Goal: Task Accomplishment & Management: Manage account settings

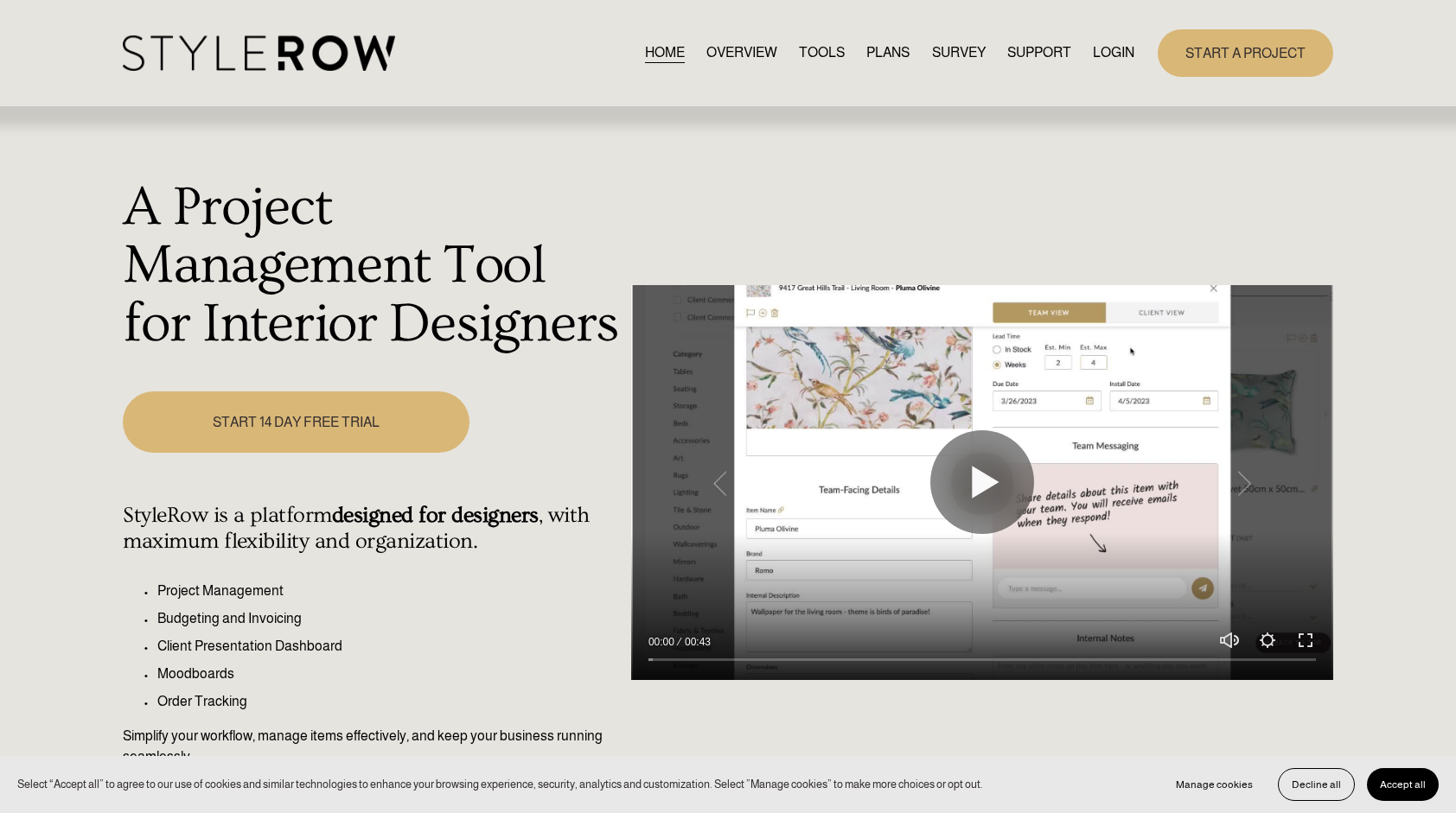
click at [1114, 57] on link "LOGIN" at bounding box center [1113, 53] width 42 height 23
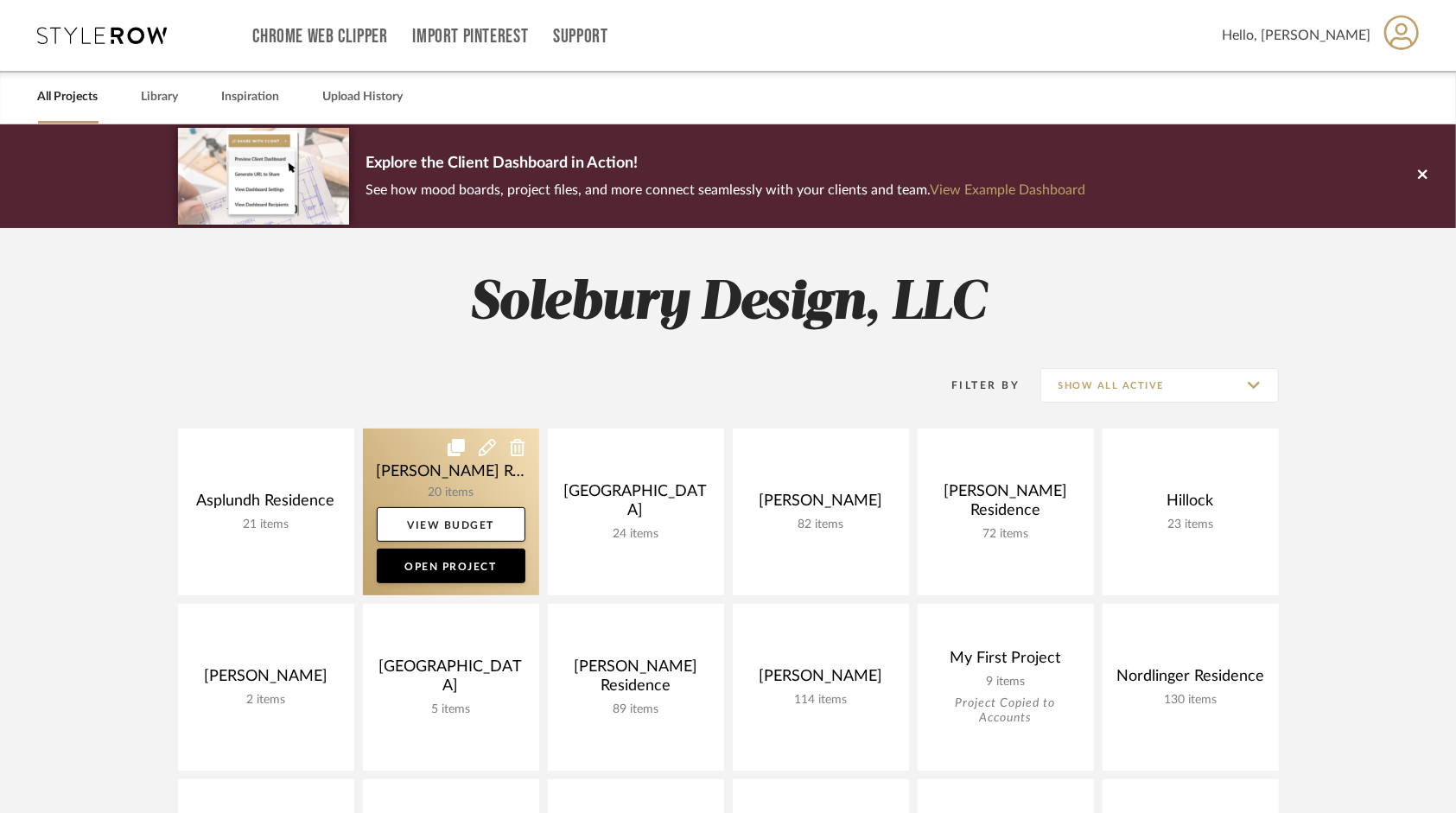
click at [469, 479] on link at bounding box center [451, 512] width 177 height 167
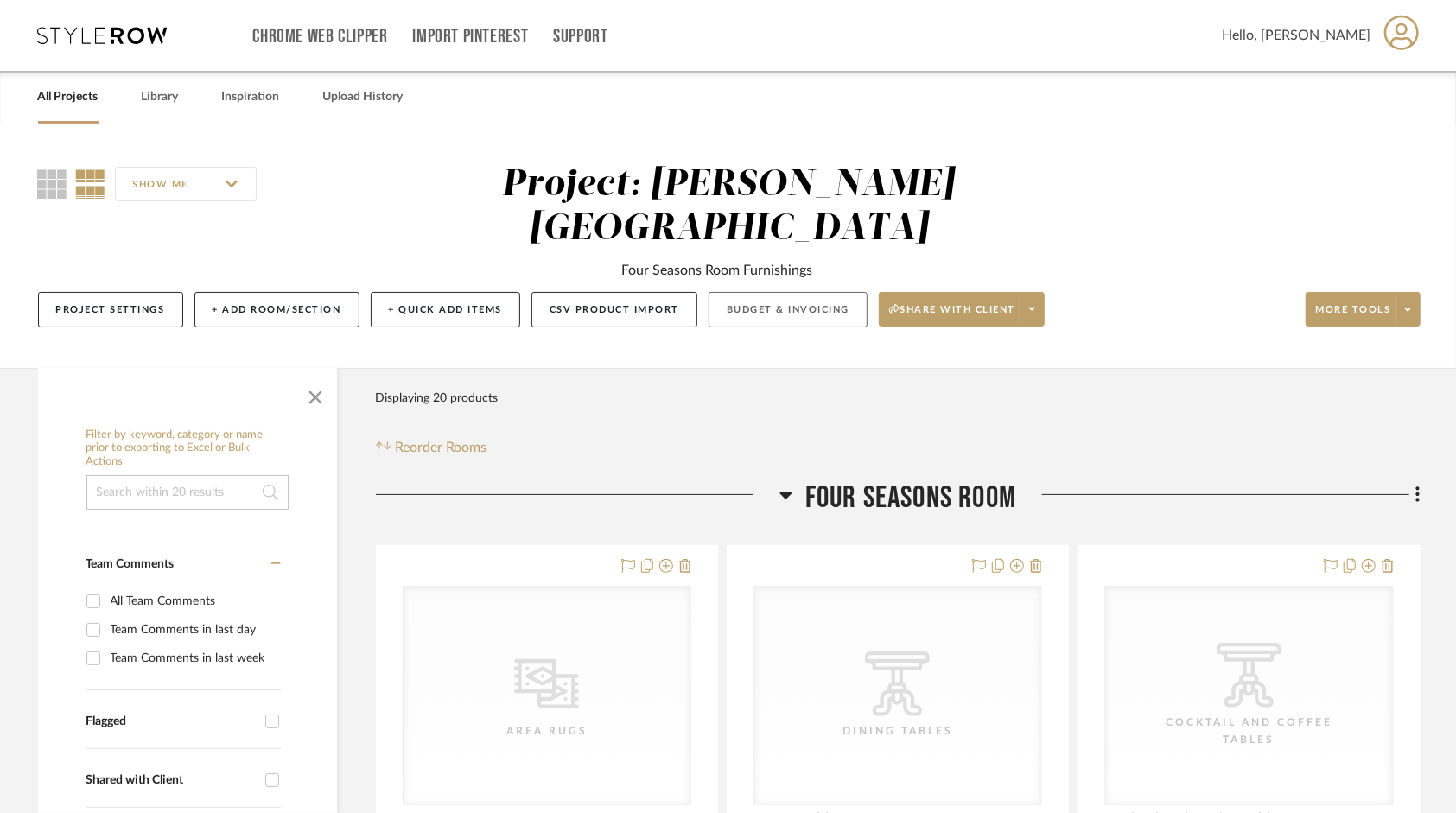
click at [775, 292] on button "Budget & Invoicing" at bounding box center [788, 310] width 159 height 36
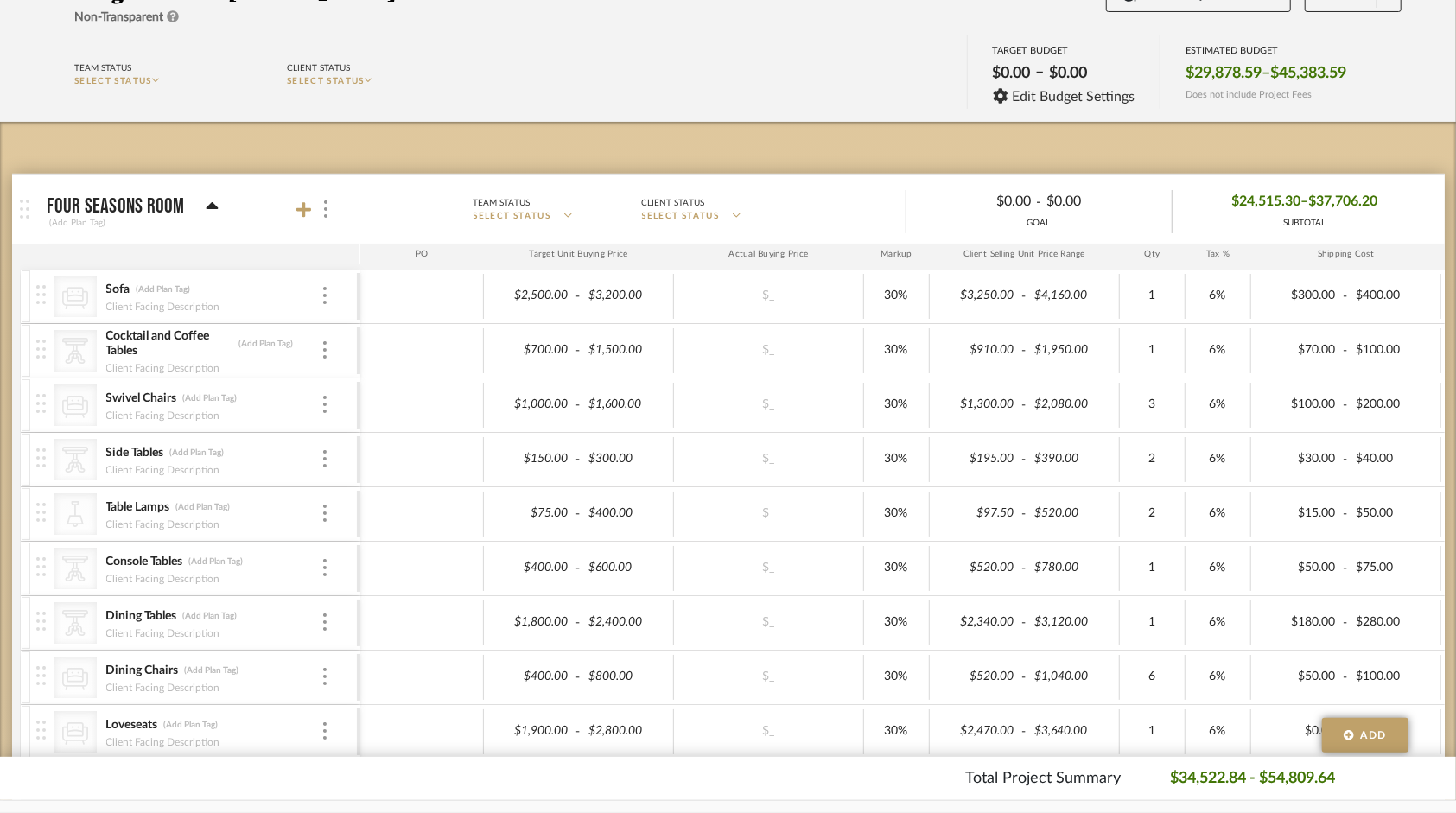
scroll to position [173, 0]
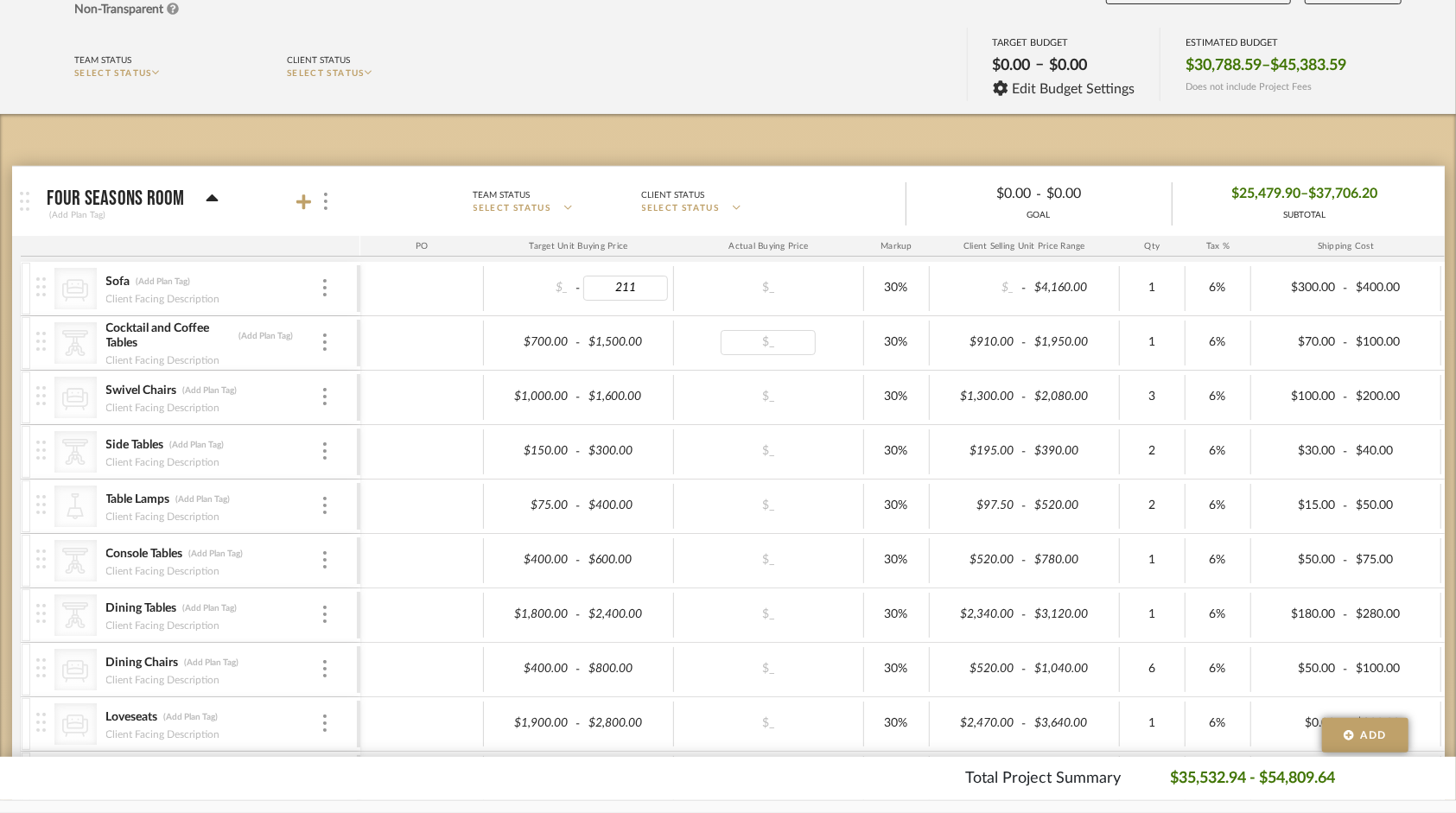
type input "2110"
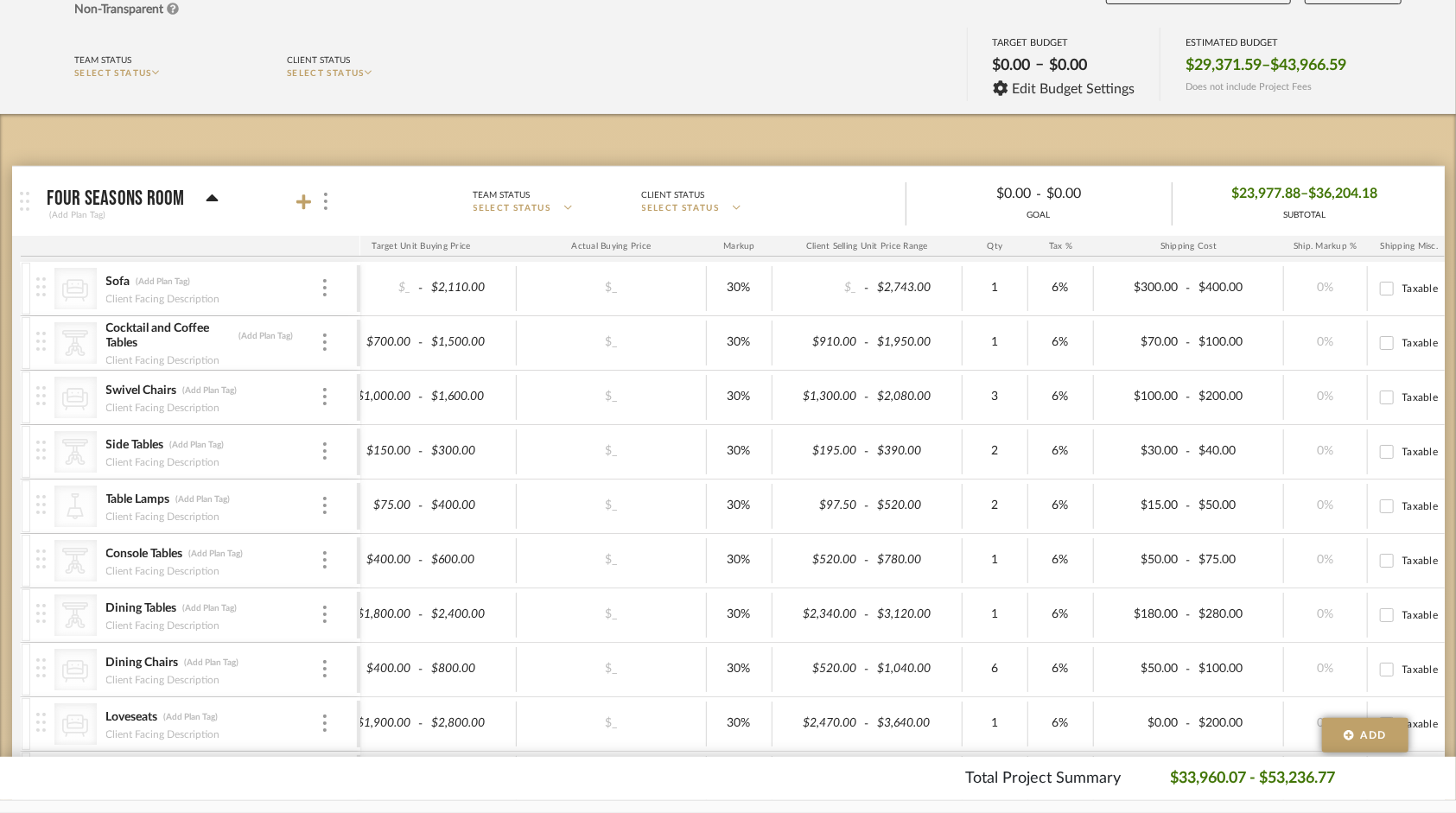
scroll to position [0, 0]
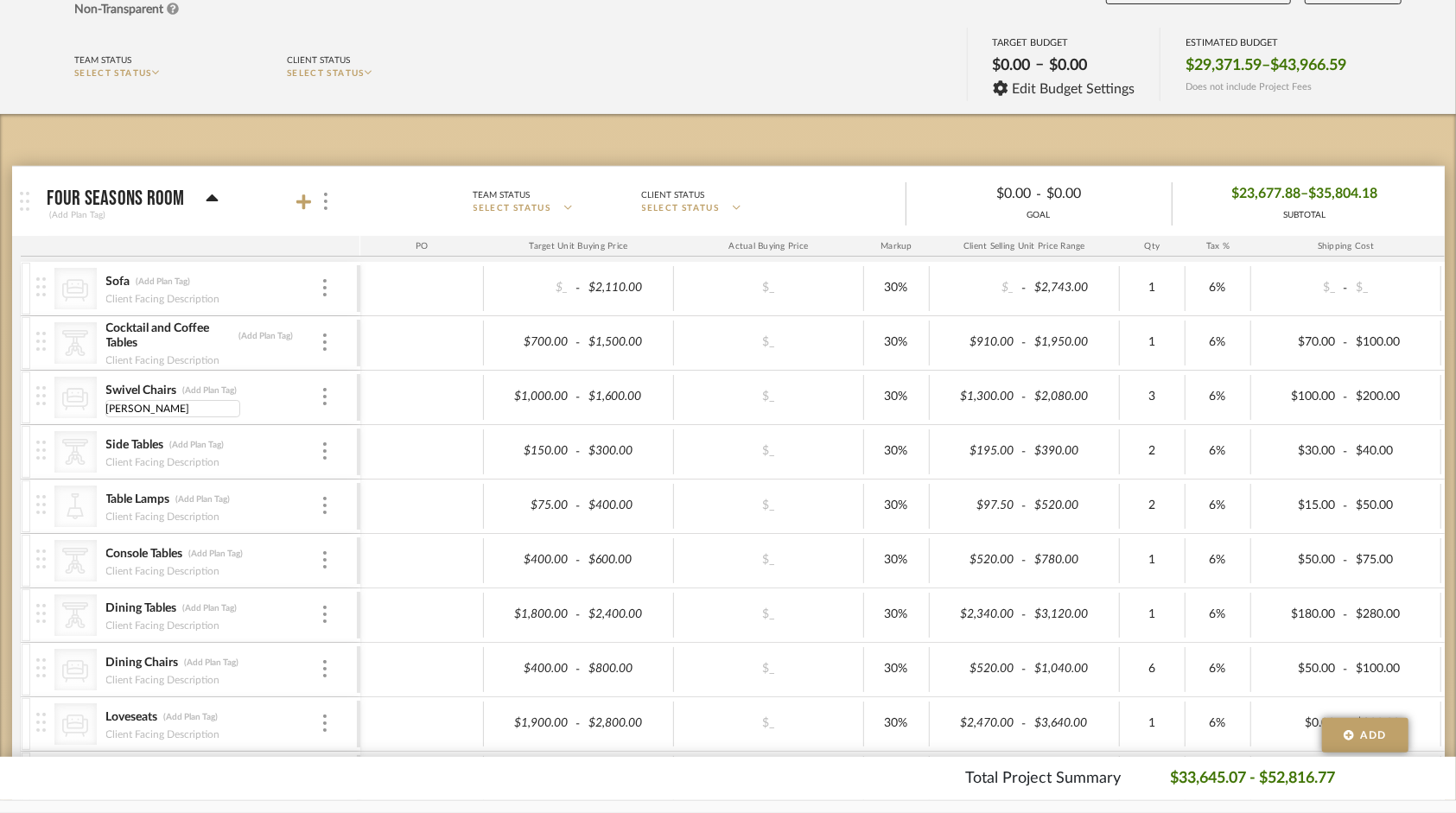
type input "[PERSON_NAME] Chair"
type input "2"
click at [638, 382] on div "- $1,600.00" at bounding box center [578, 398] width 190 height 45
click at [574, 399] on span "-" at bounding box center [578, 397] width 11 height 17
type input "1135"
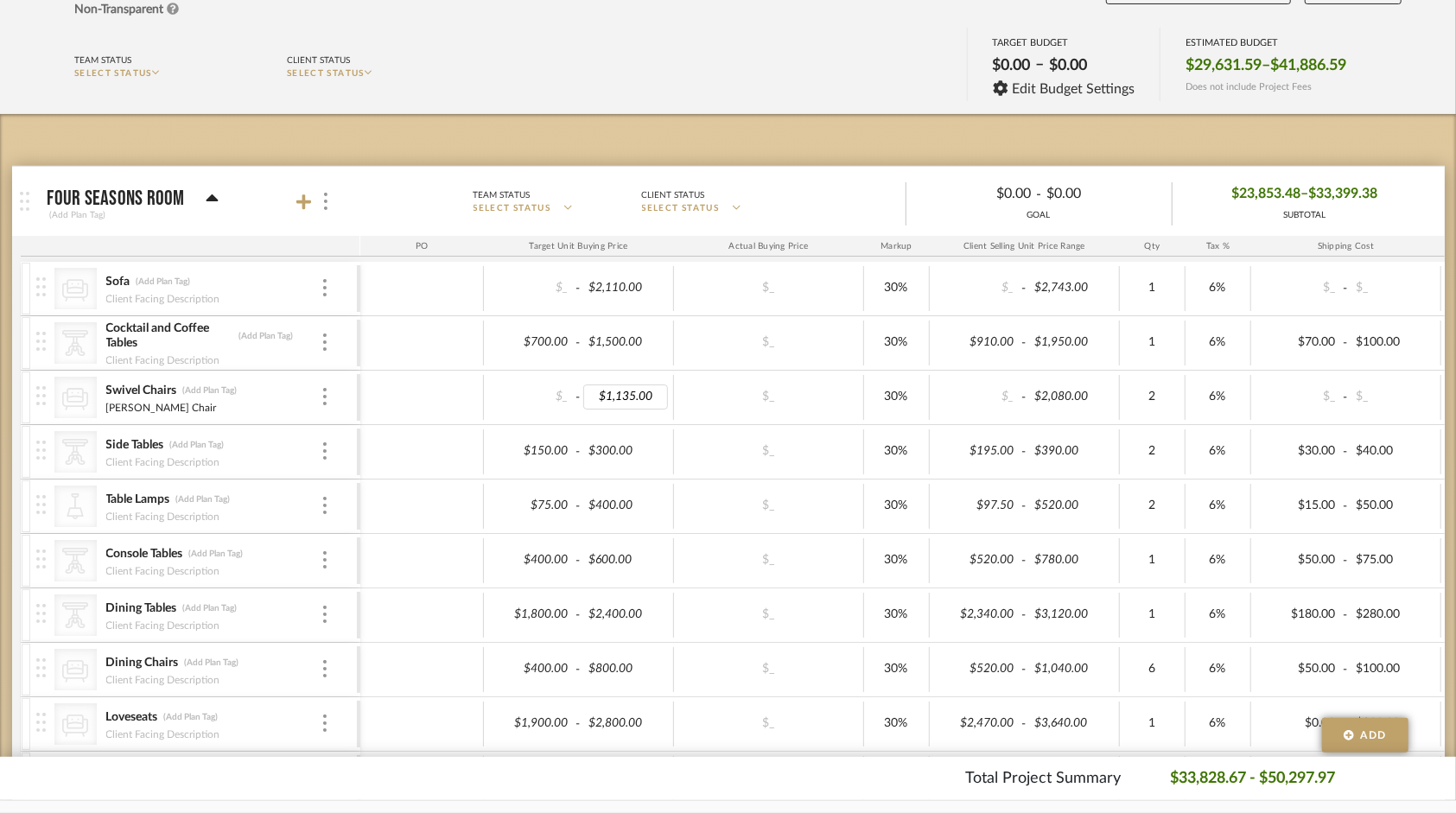
type input "550"
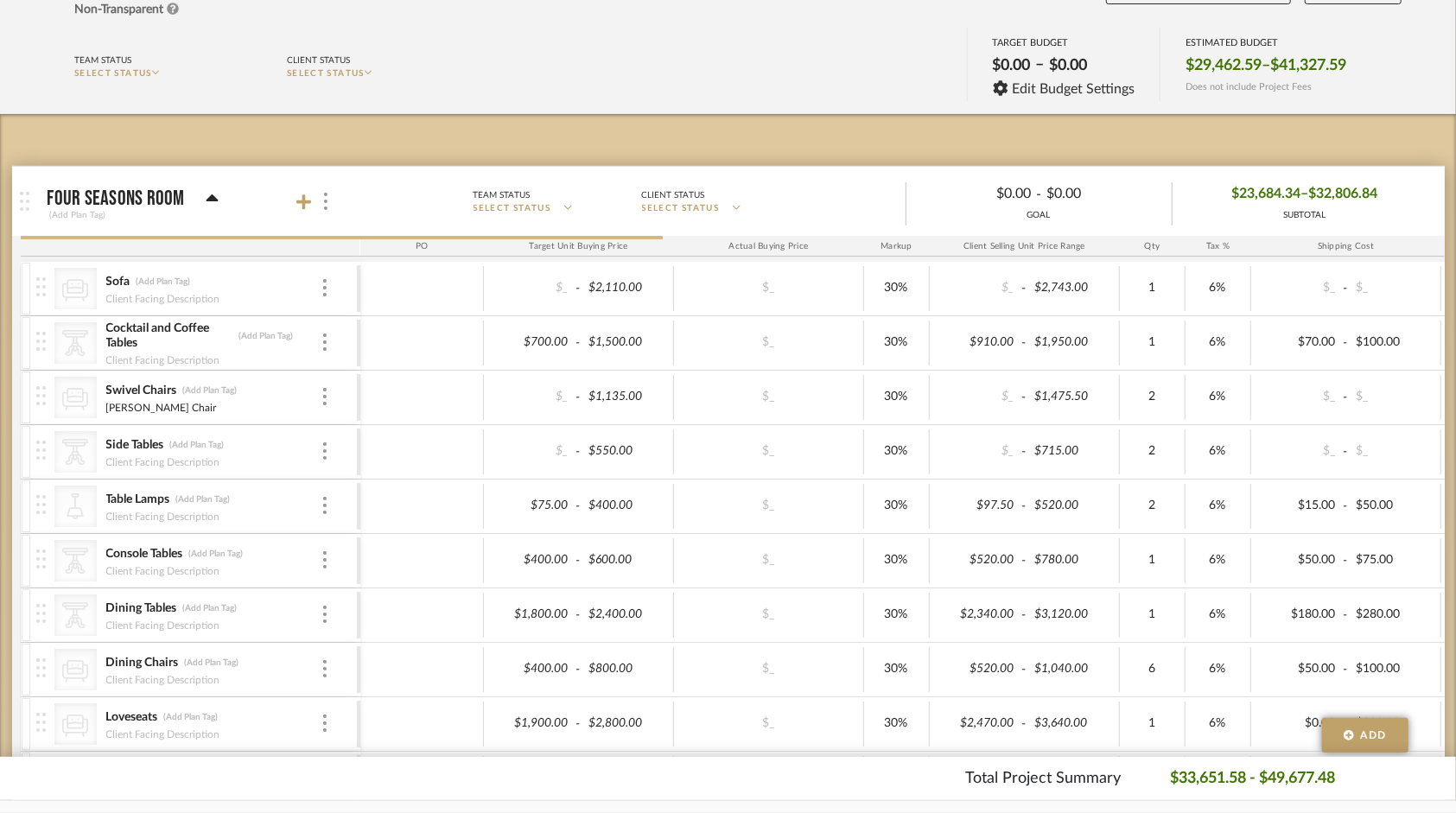
drag, startPoint x: 1225, startPoint y: 801, endPoint x: 1344, endPoint y: 801, distance: 119.0
click at [1344, 801] on div at bounding box center [728, 807] width 1456 height 13
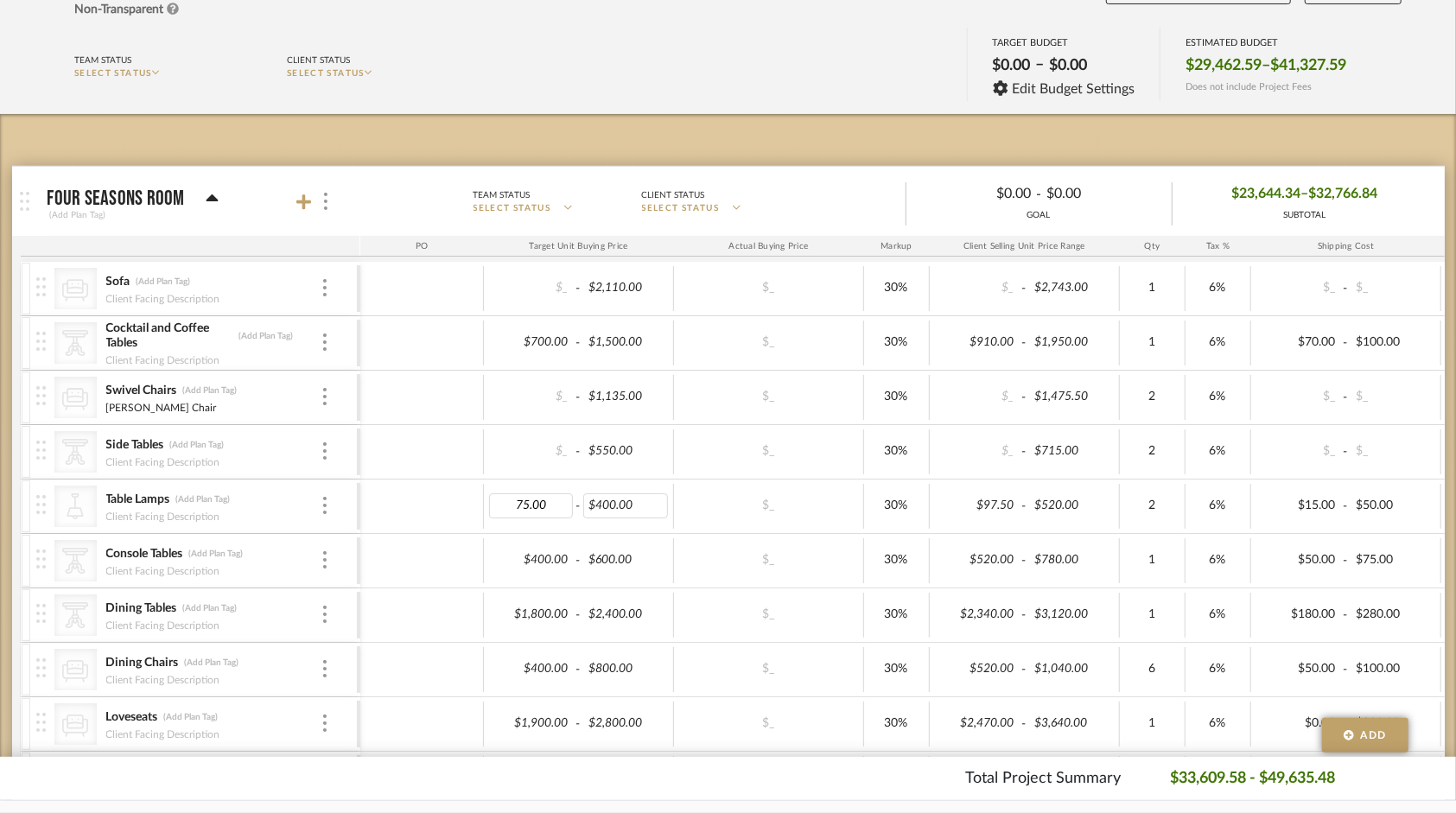
type input "0"
type input "252"
type input "810"
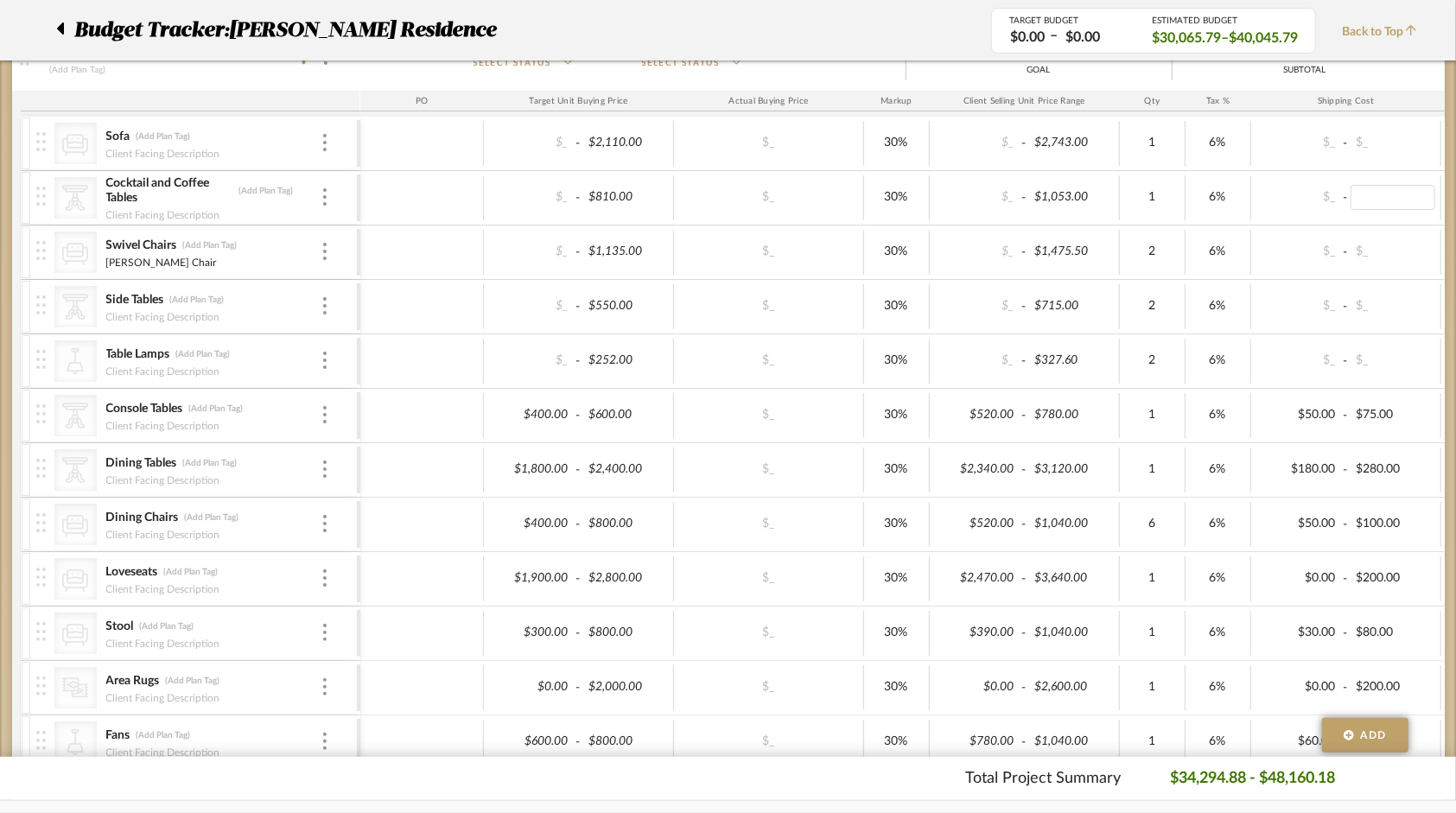
scroll to position [346, 0]
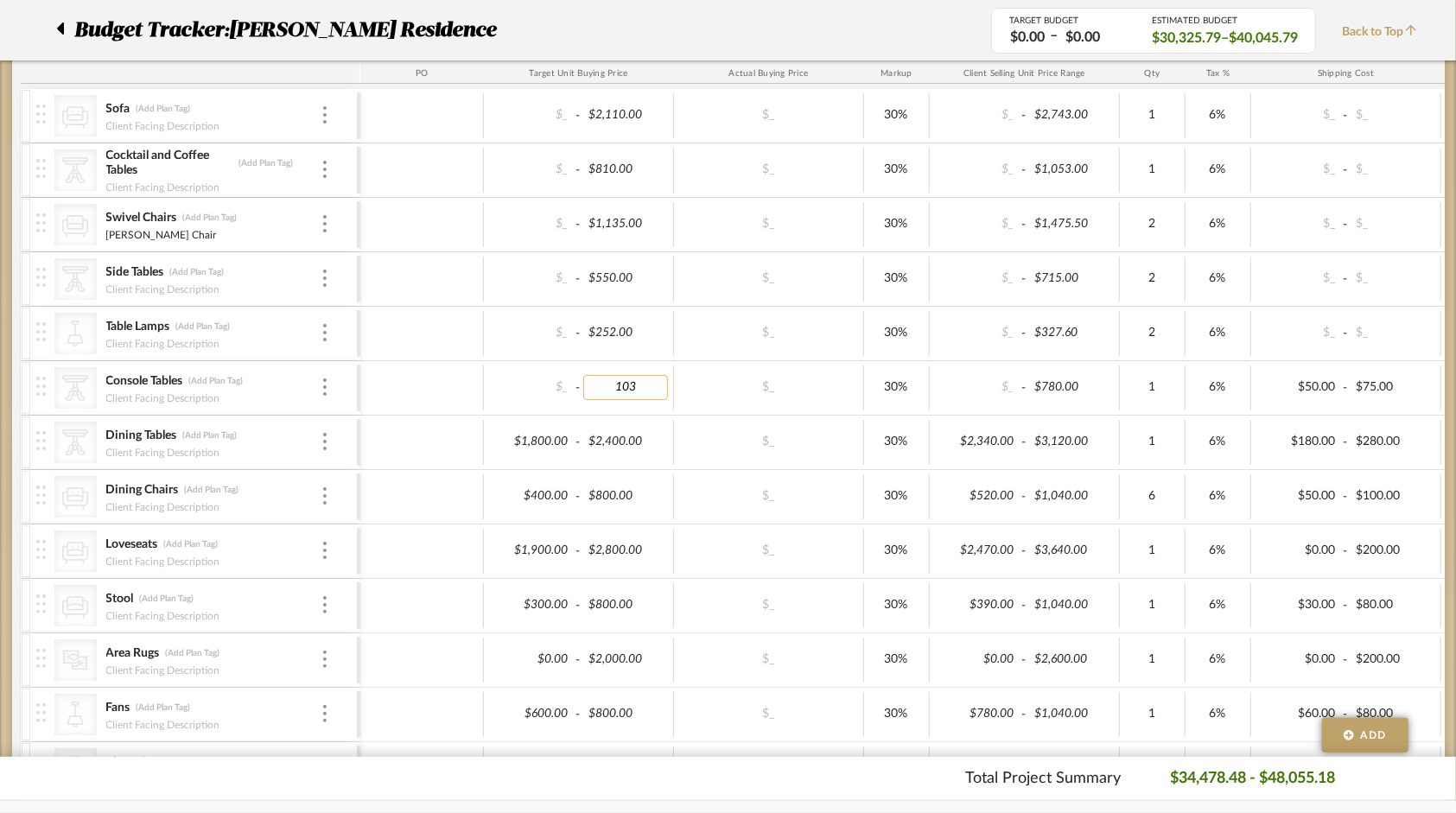
type input "1035"
type input "895.44"
type input "335.44"
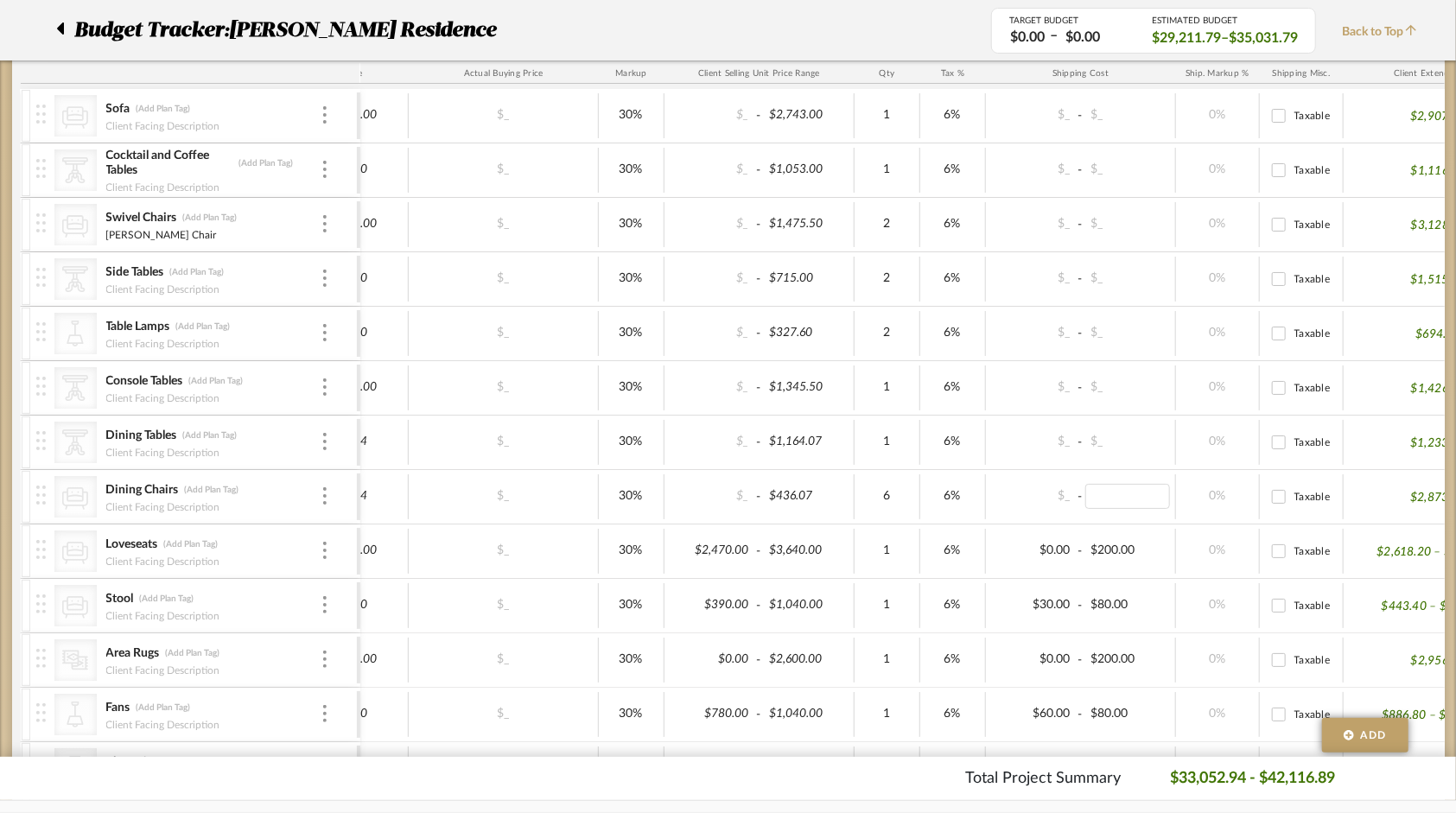
scroll to position [0, 0]
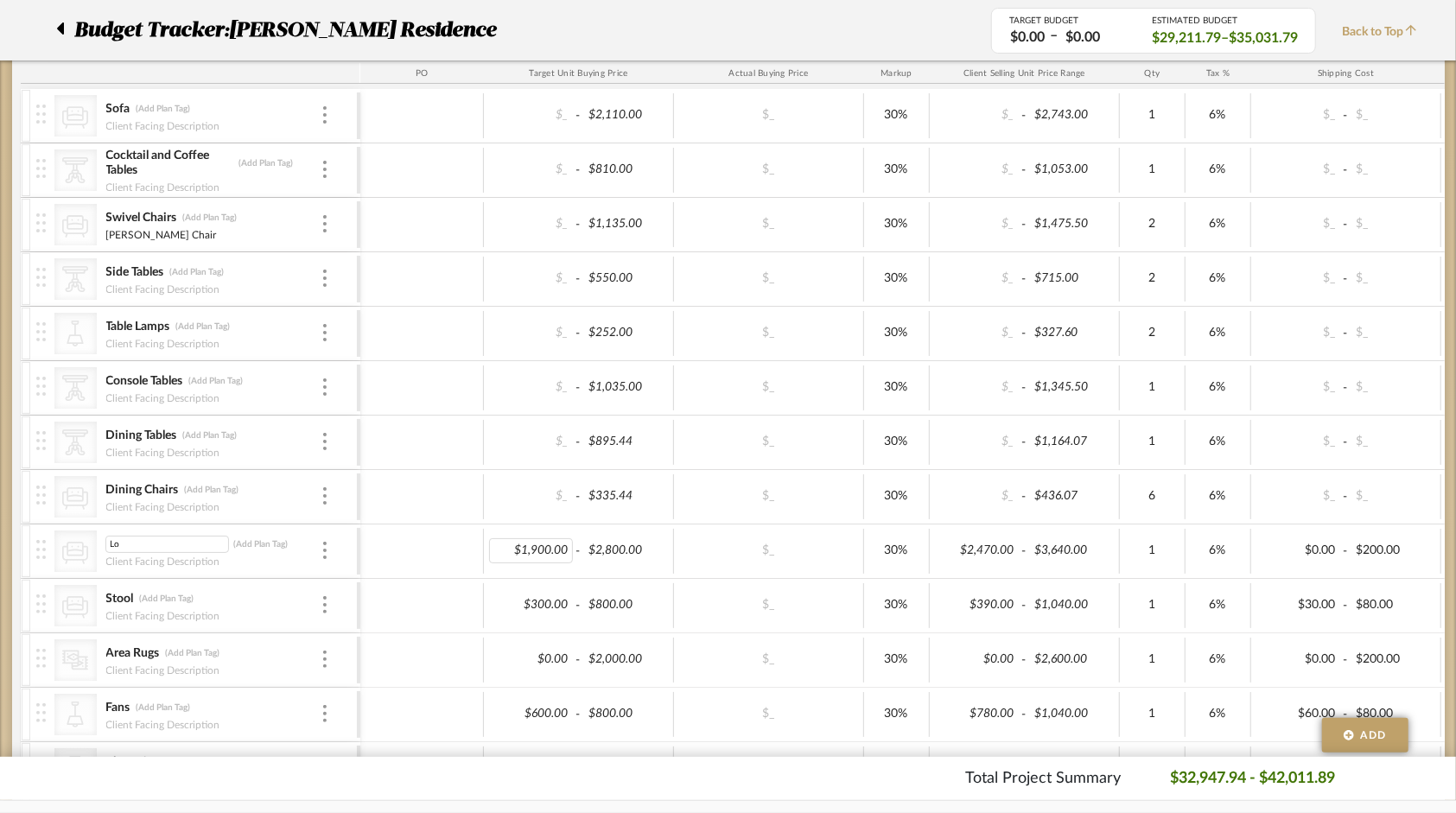
type input "L"
type input "TV Lounge Chairs"
drag, startPoint x: 131, startPoint y: 595, endPoint x: 42, endPoint y: 581, distance: 90.1
click at [43, 591] on div "CategoryIconSeating Created with Sketch. Stool Stool (Add Plan Tag) Client Faci…" at bounding box center [196, 605] width 320 height 53
type input "Ottomans"
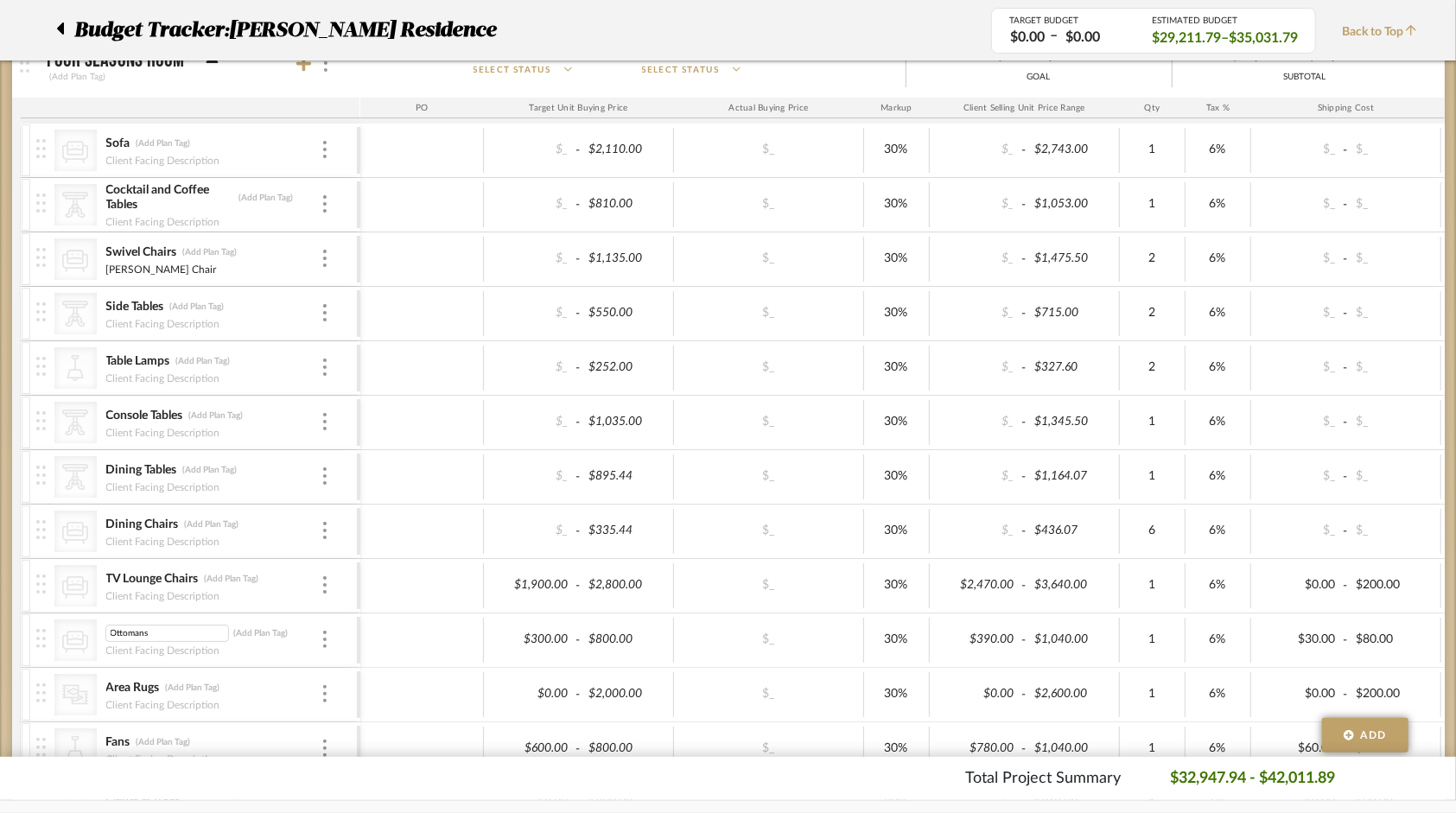
scroll to position [259, 0]
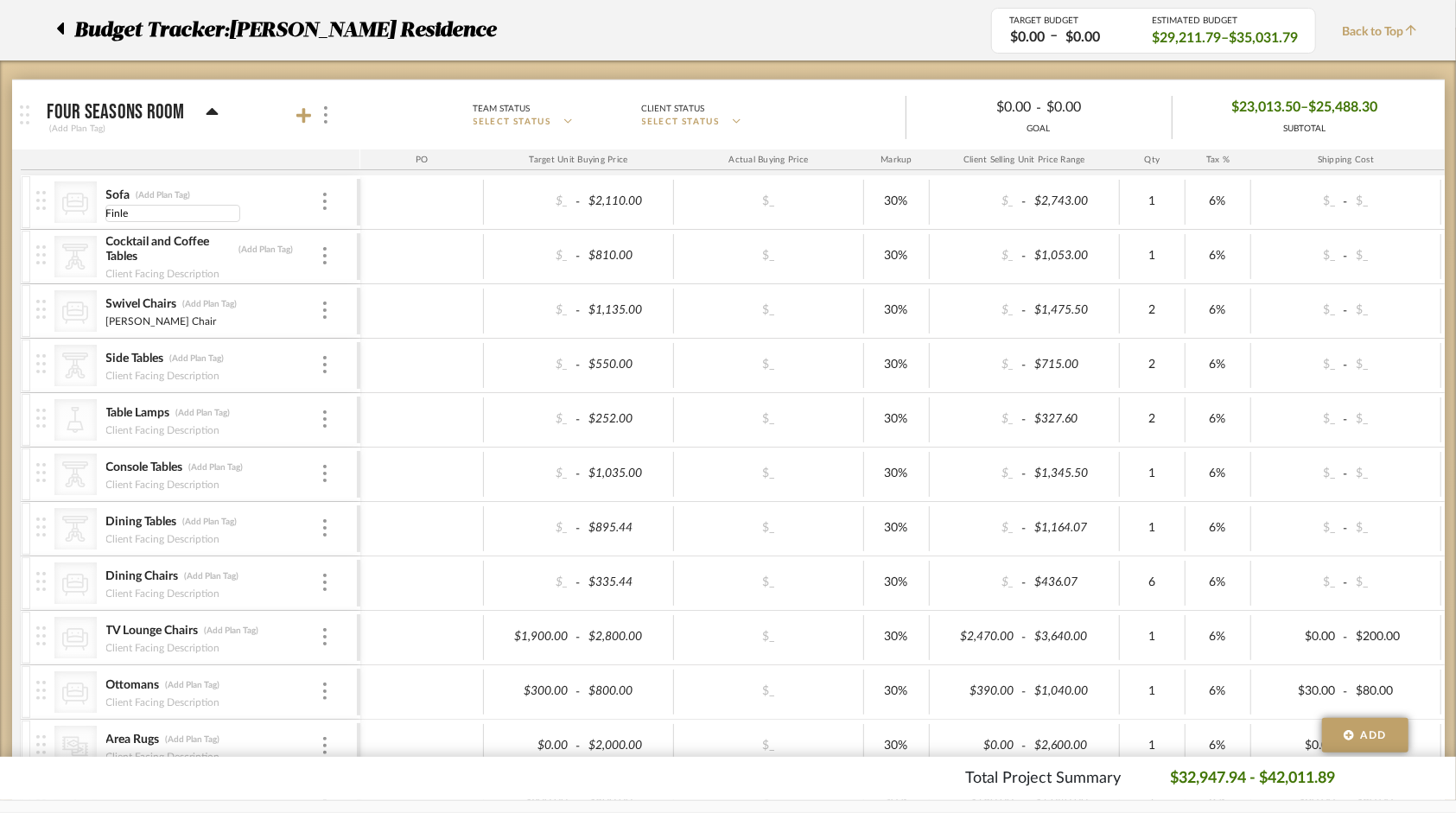
type input "[PERSON_NAME]"
type input "Fielding"
type input "1150"
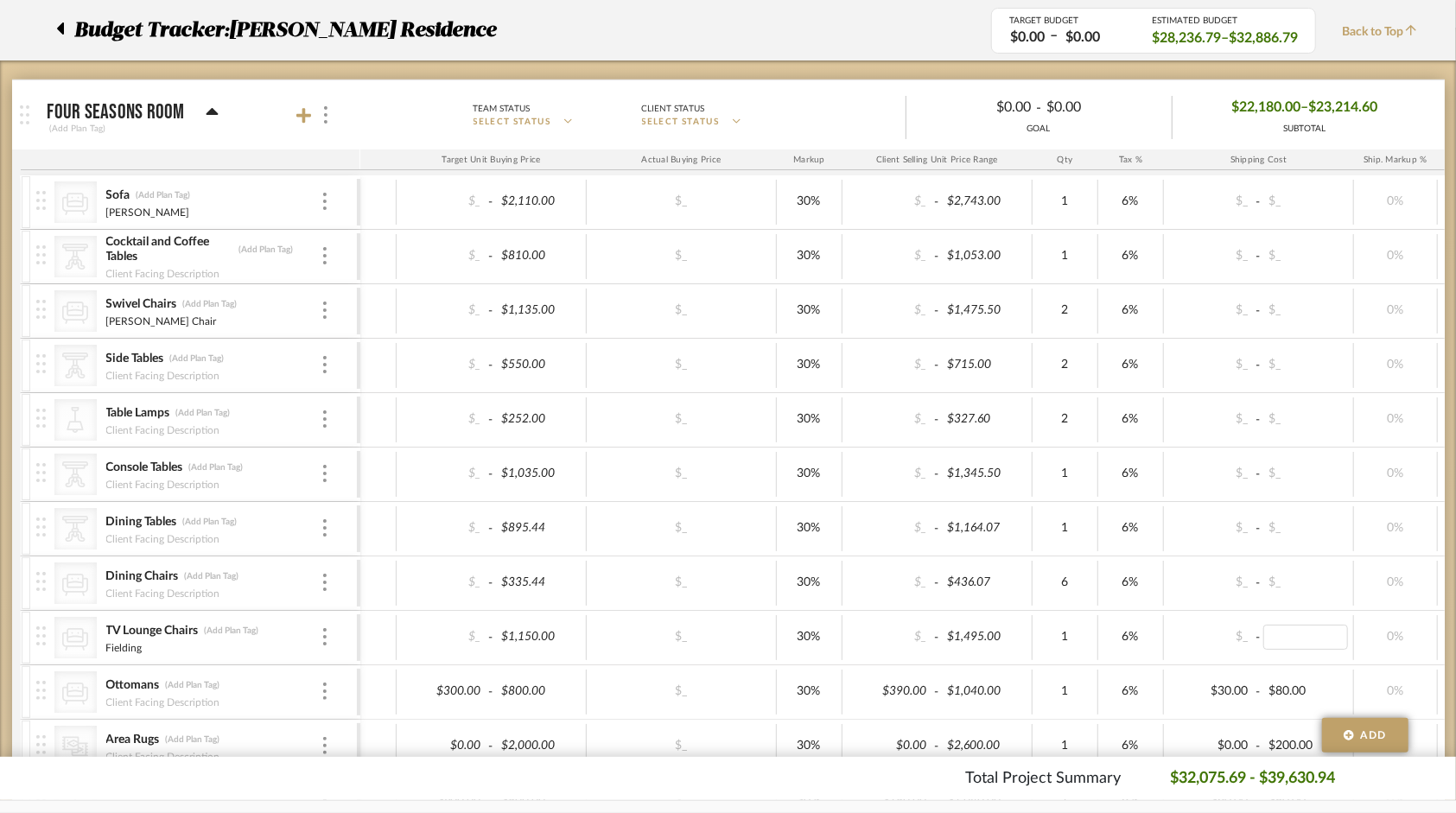
scroll to position [0, 0]
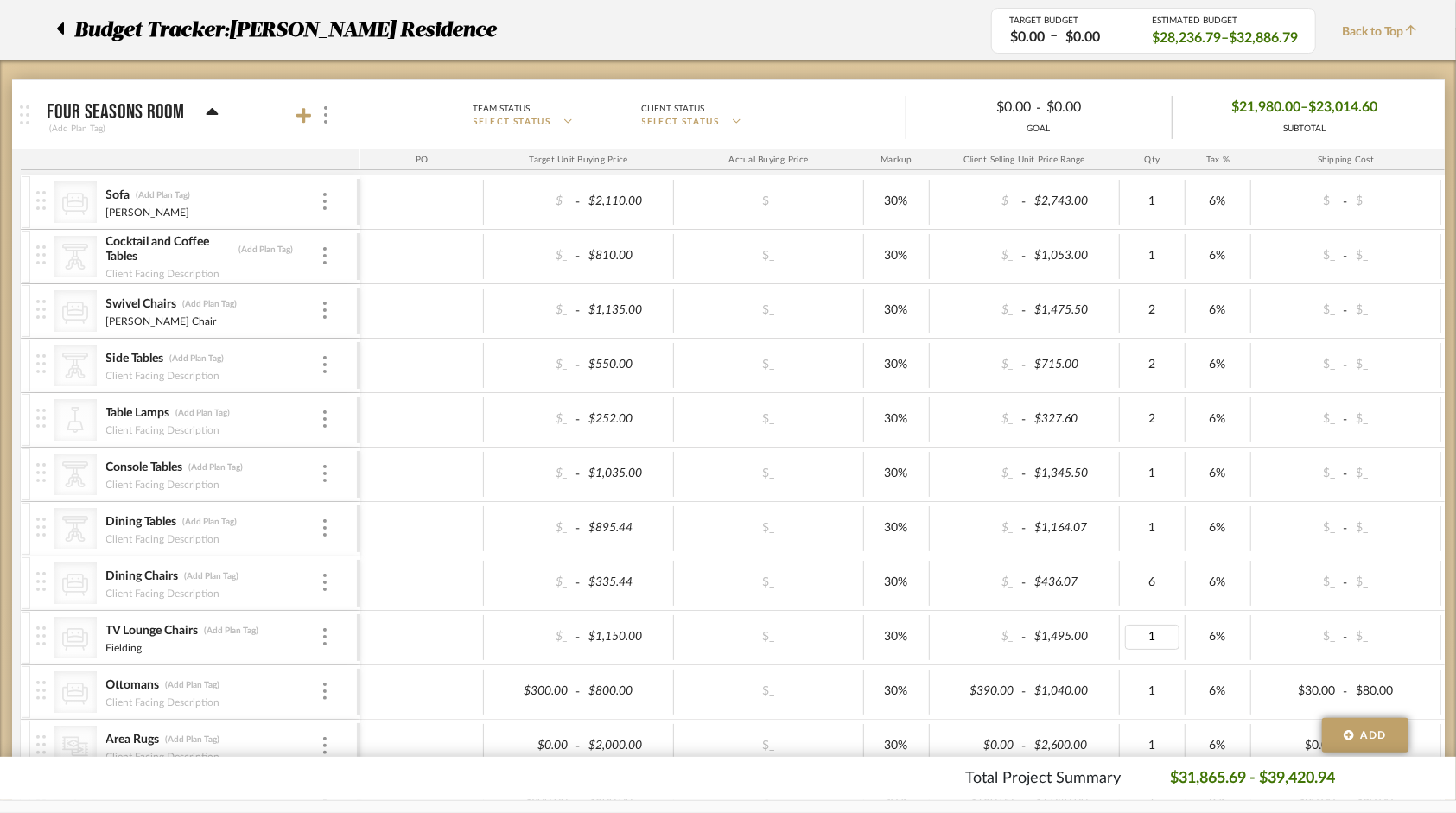
type input "2"
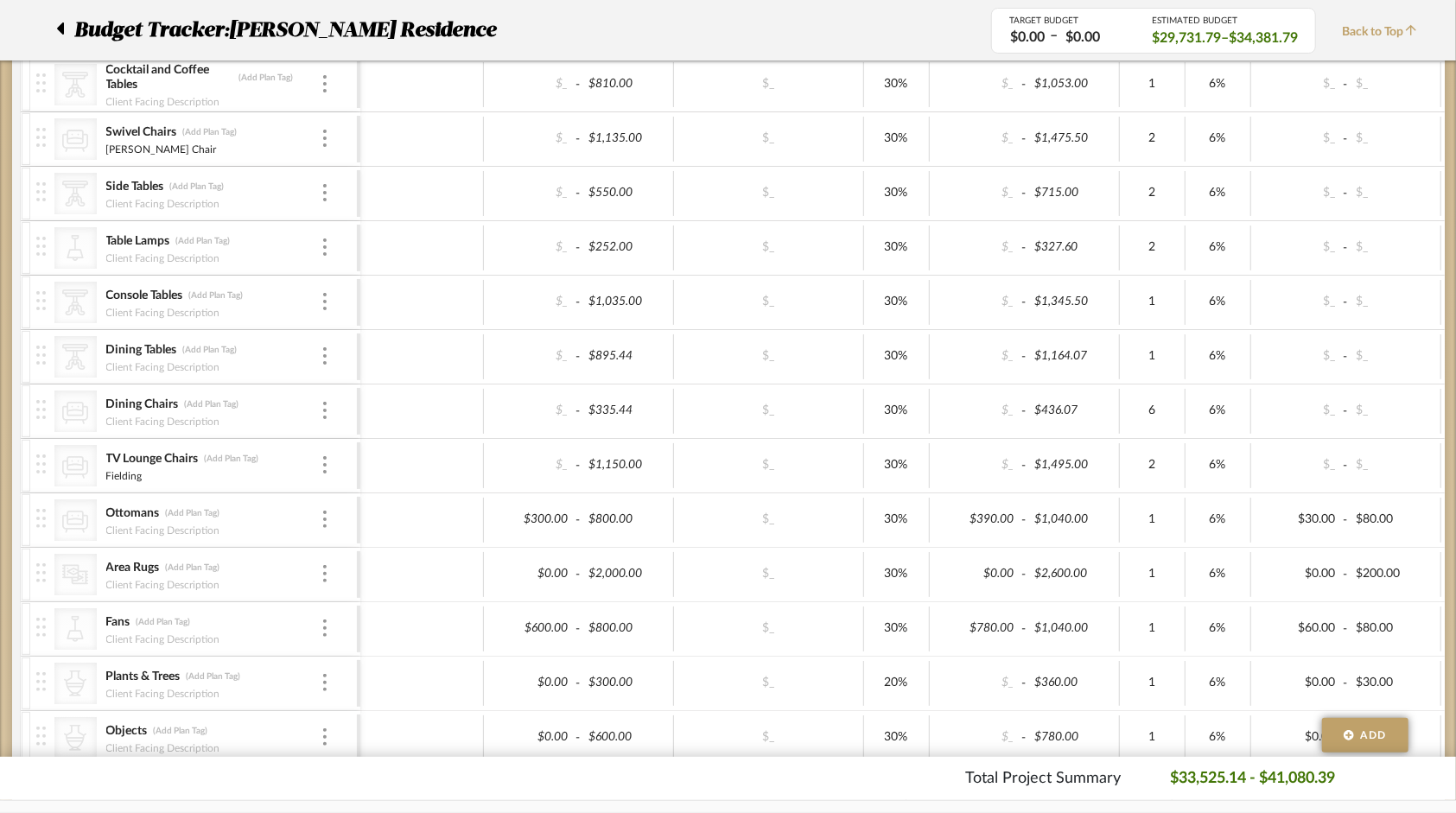
scroll to position [432, 0]
type input "2"
type input "585"
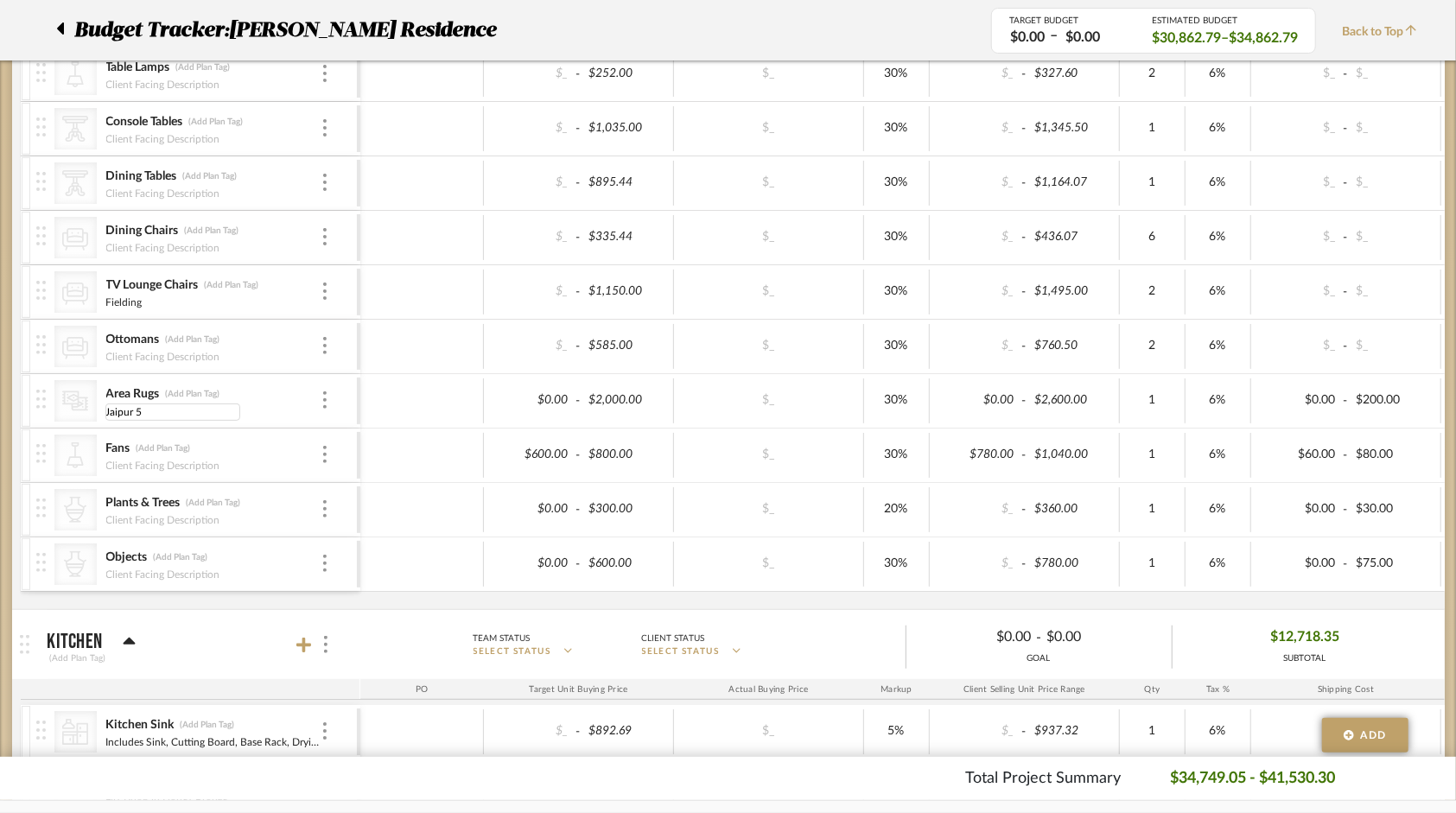
type input "Jaipur"
click at [162, 403] on div "Jaipur" at bounding box center [213, 410] width 215 height 14
type input "Jaipur 8x10 +"
type input "840"
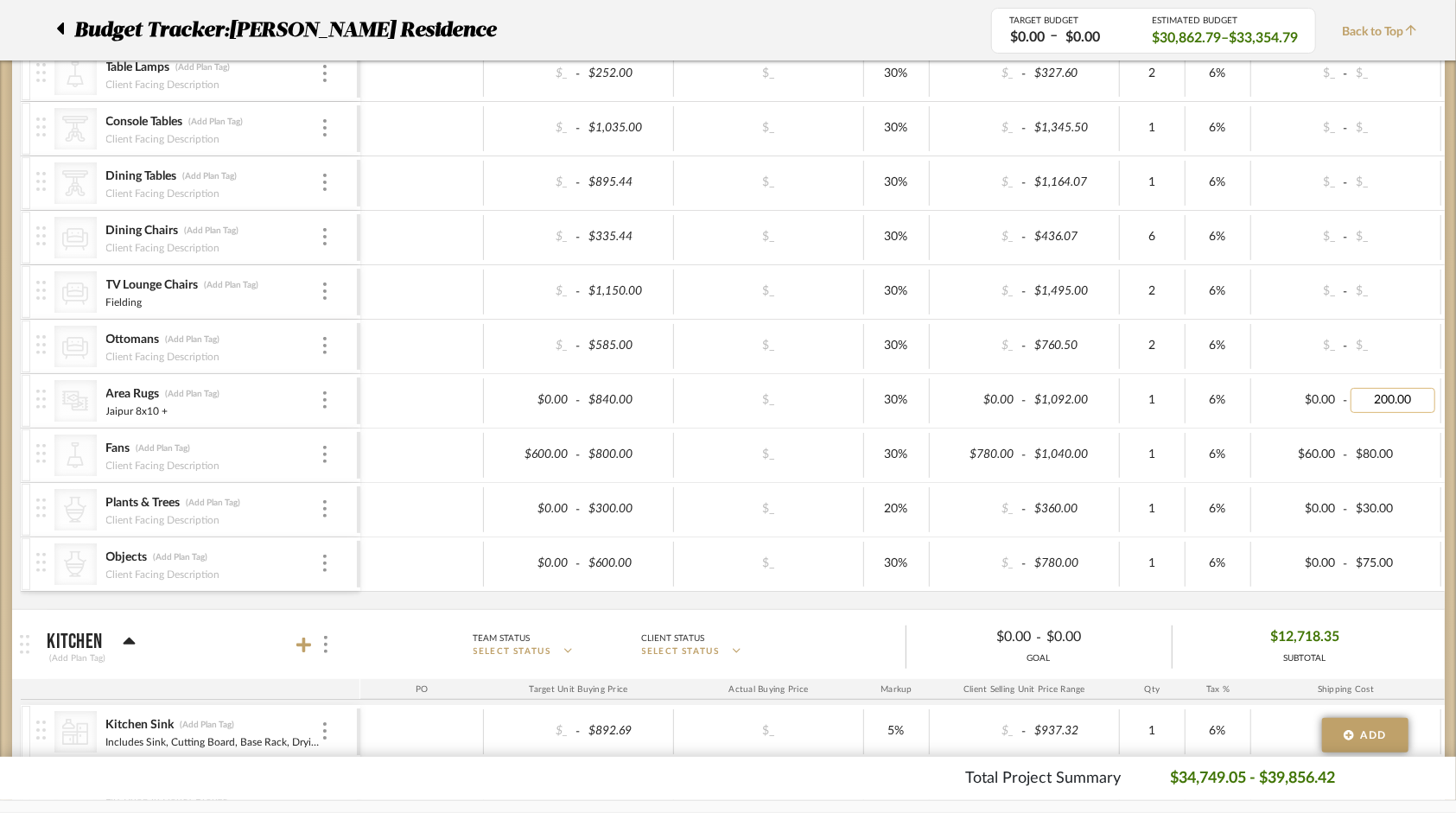
type input "0"
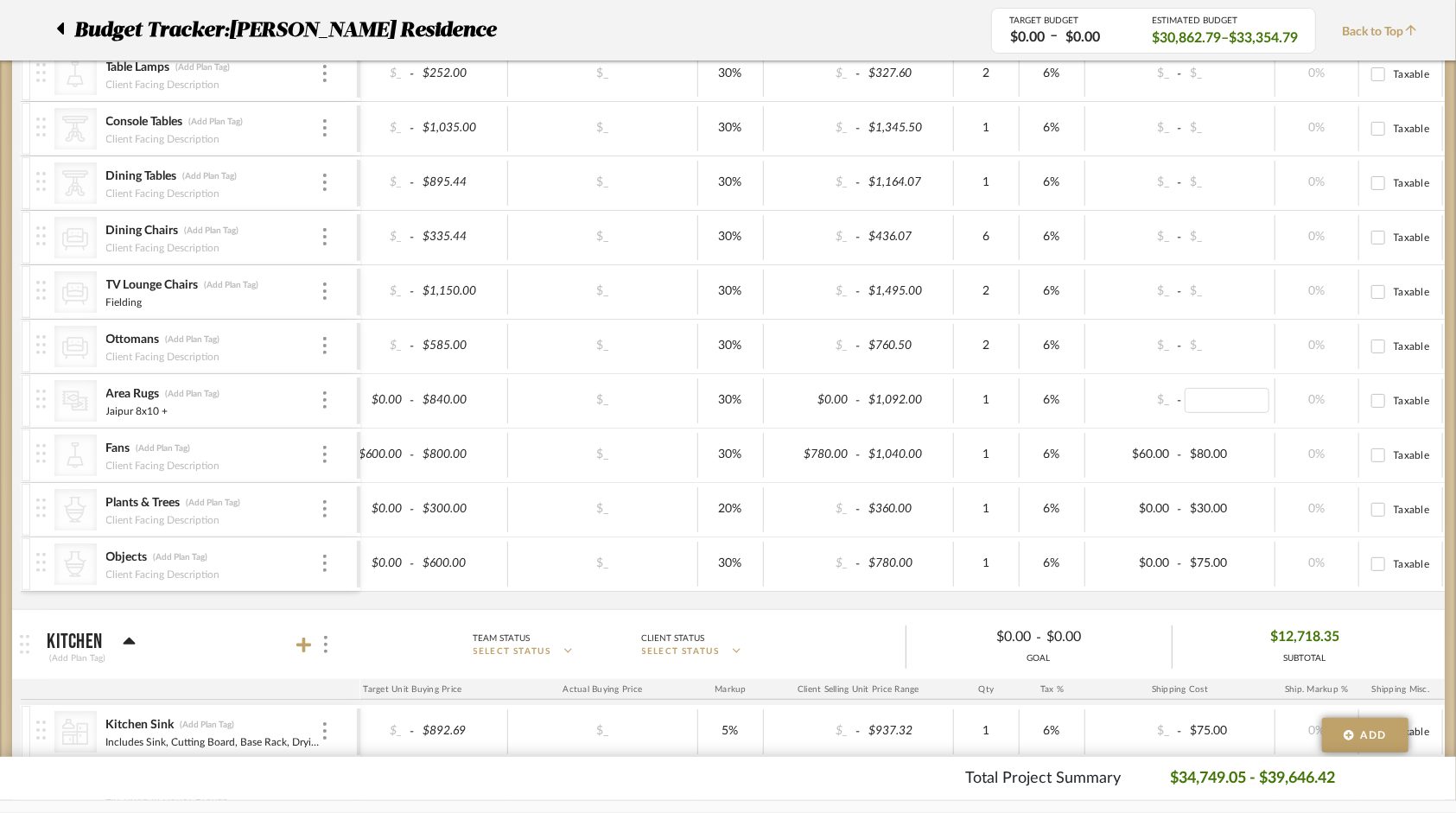
scroll to position [0, 0]
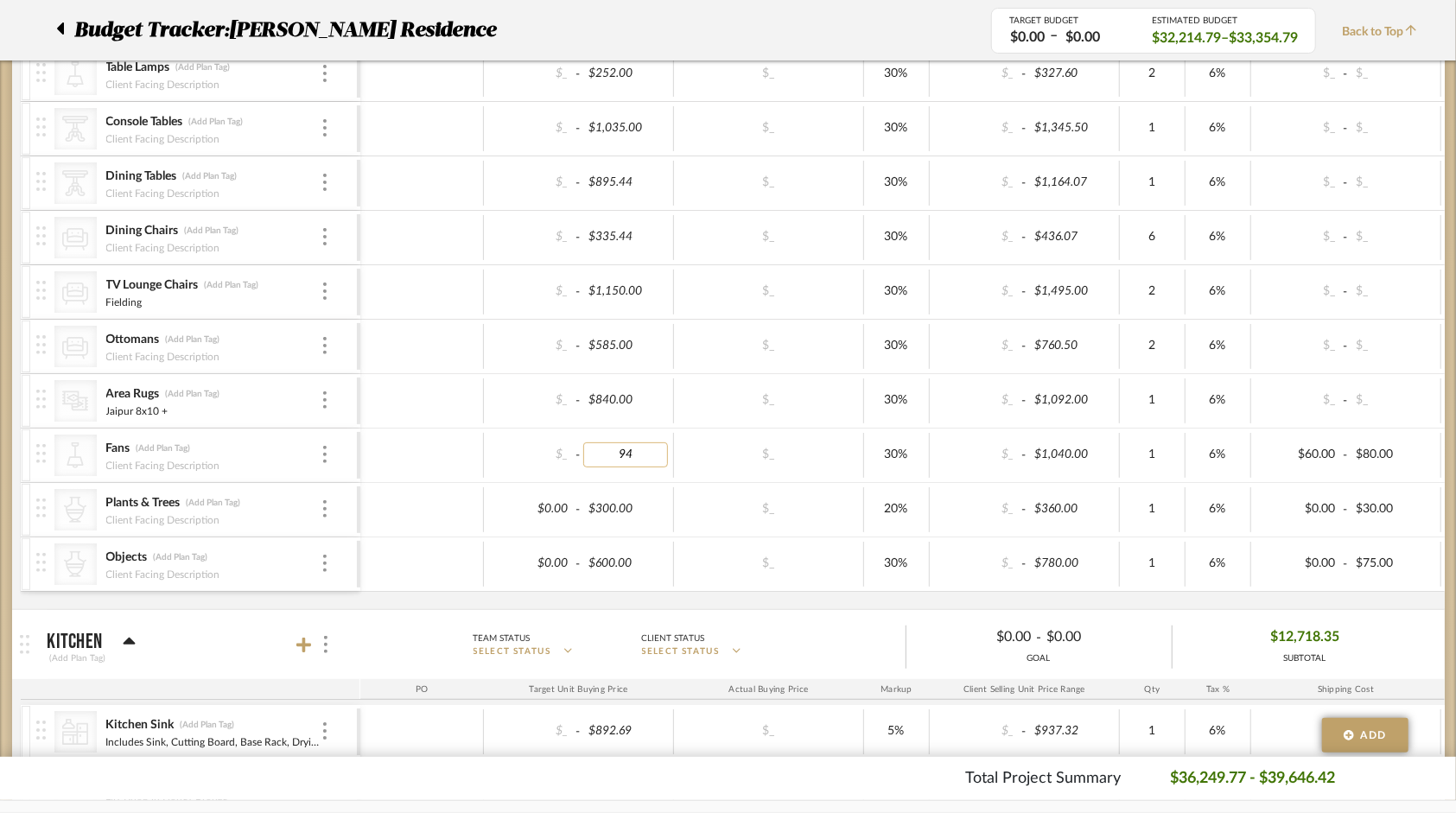
type input "949"
click at [655, 564] on input "600.00" at bounding box center [625, 564] width 84 height 25
drag, startPoint x: 655, startPoint y: 560, endPoint x: 514, endPoint y: 560, distance: 141.0
click at [514, 560] on div "$0.00 - 600.00" at bounding box center [578, 564] width 190 height 45
type input "300"
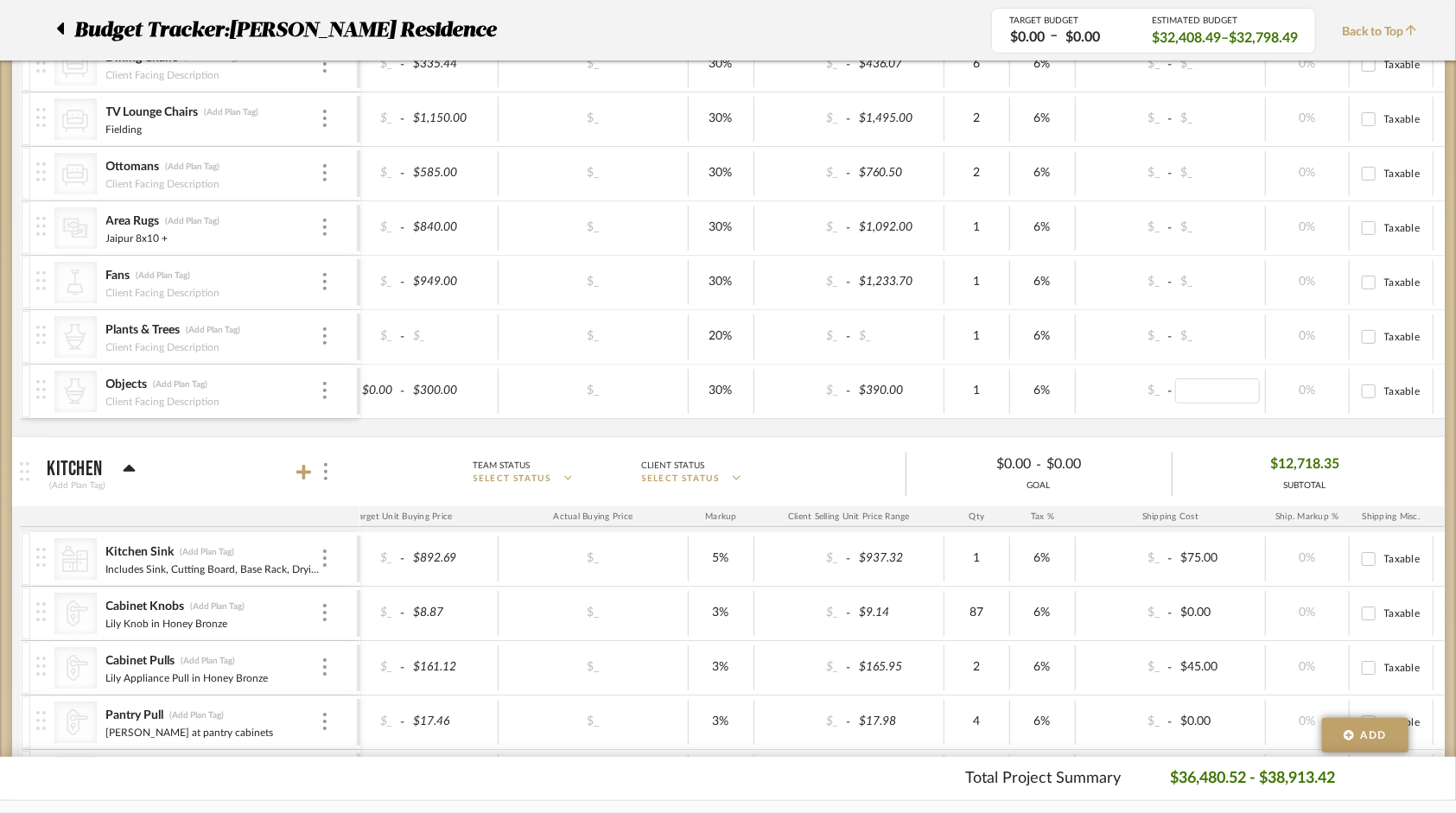
scroll to position [0, 310]
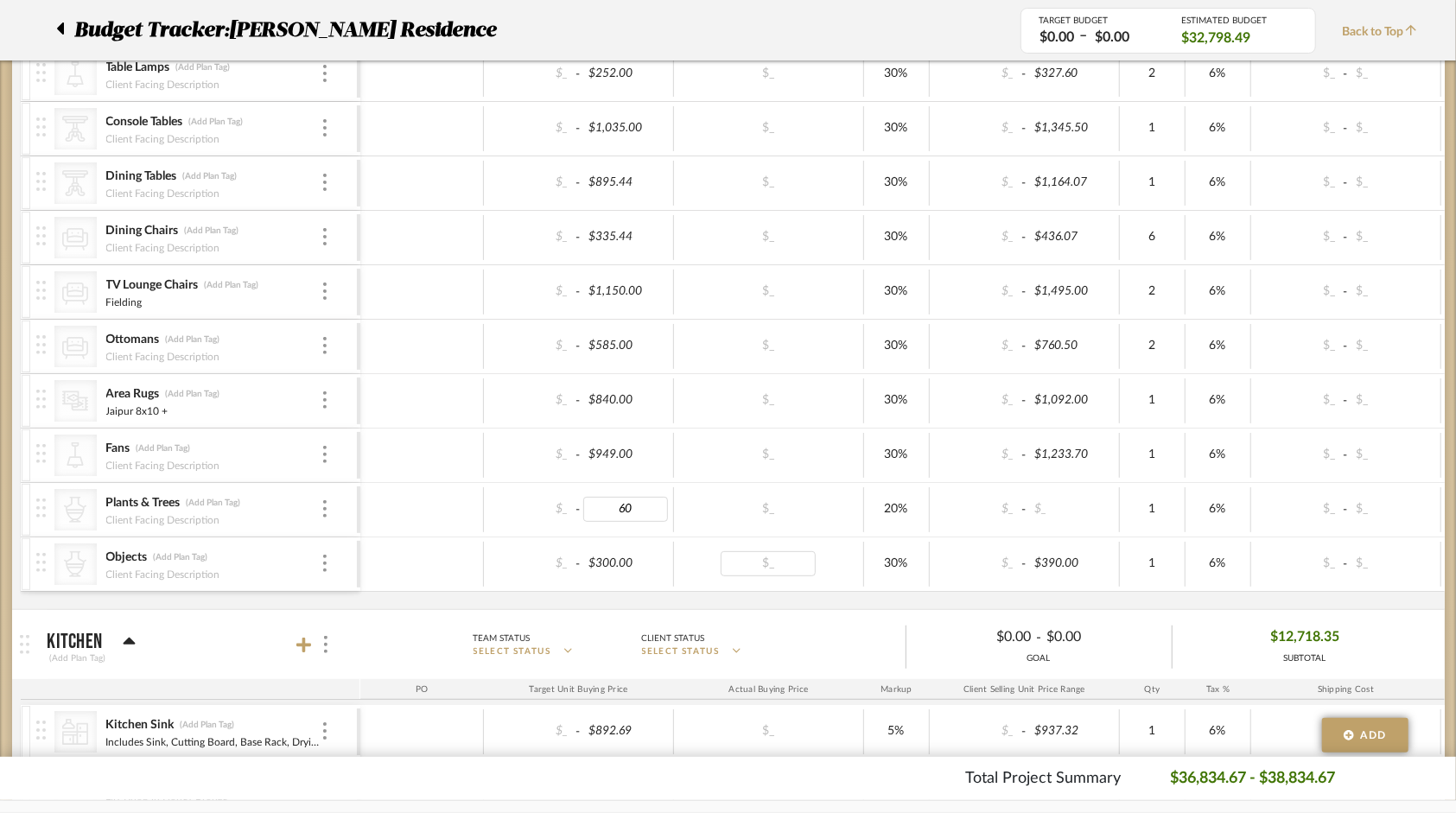
type input "600"
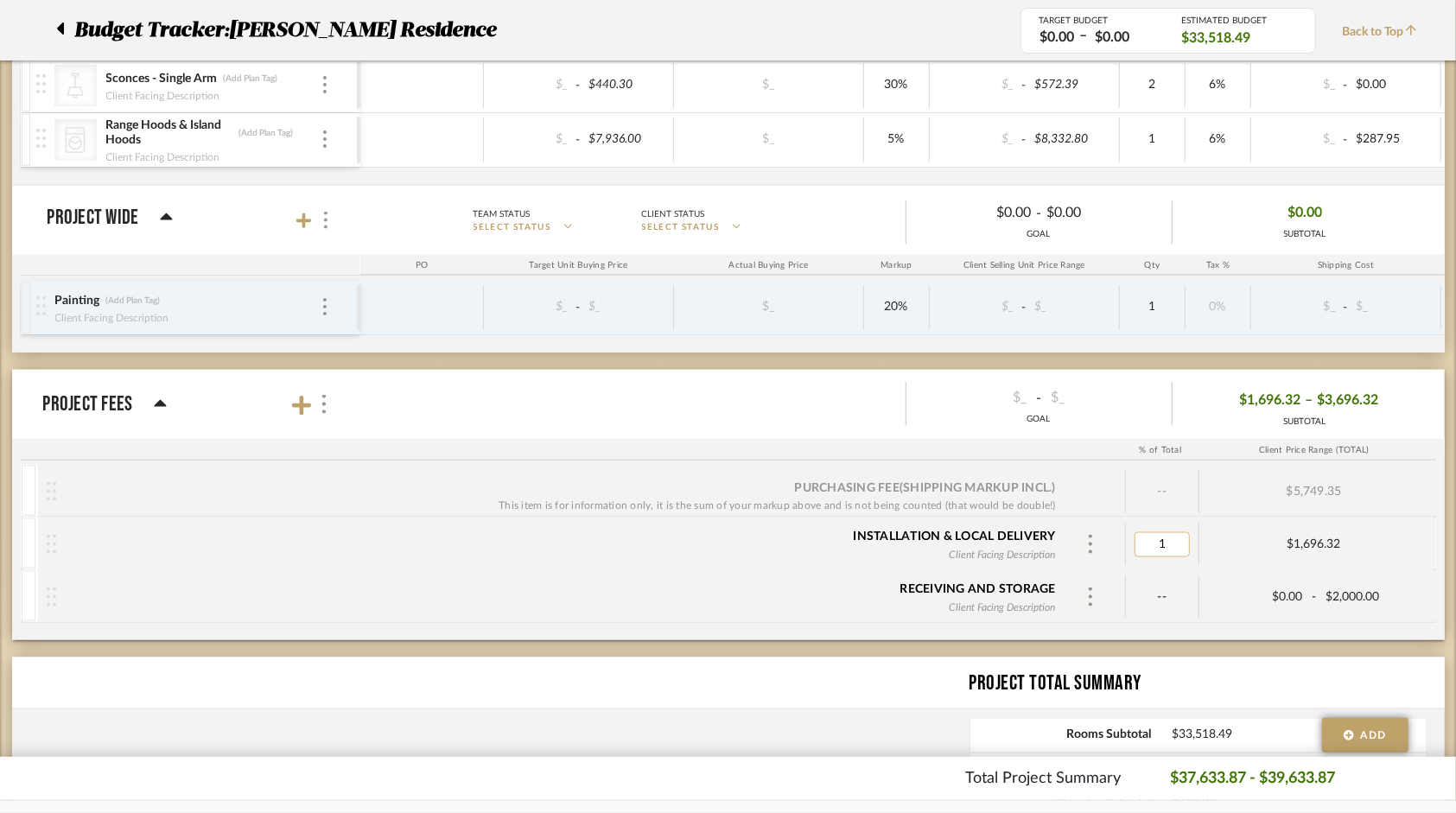
type input "10"
click at [1397, 540] on div "$1,696.32" at bounding box center [1314, 545] width 230 height 15
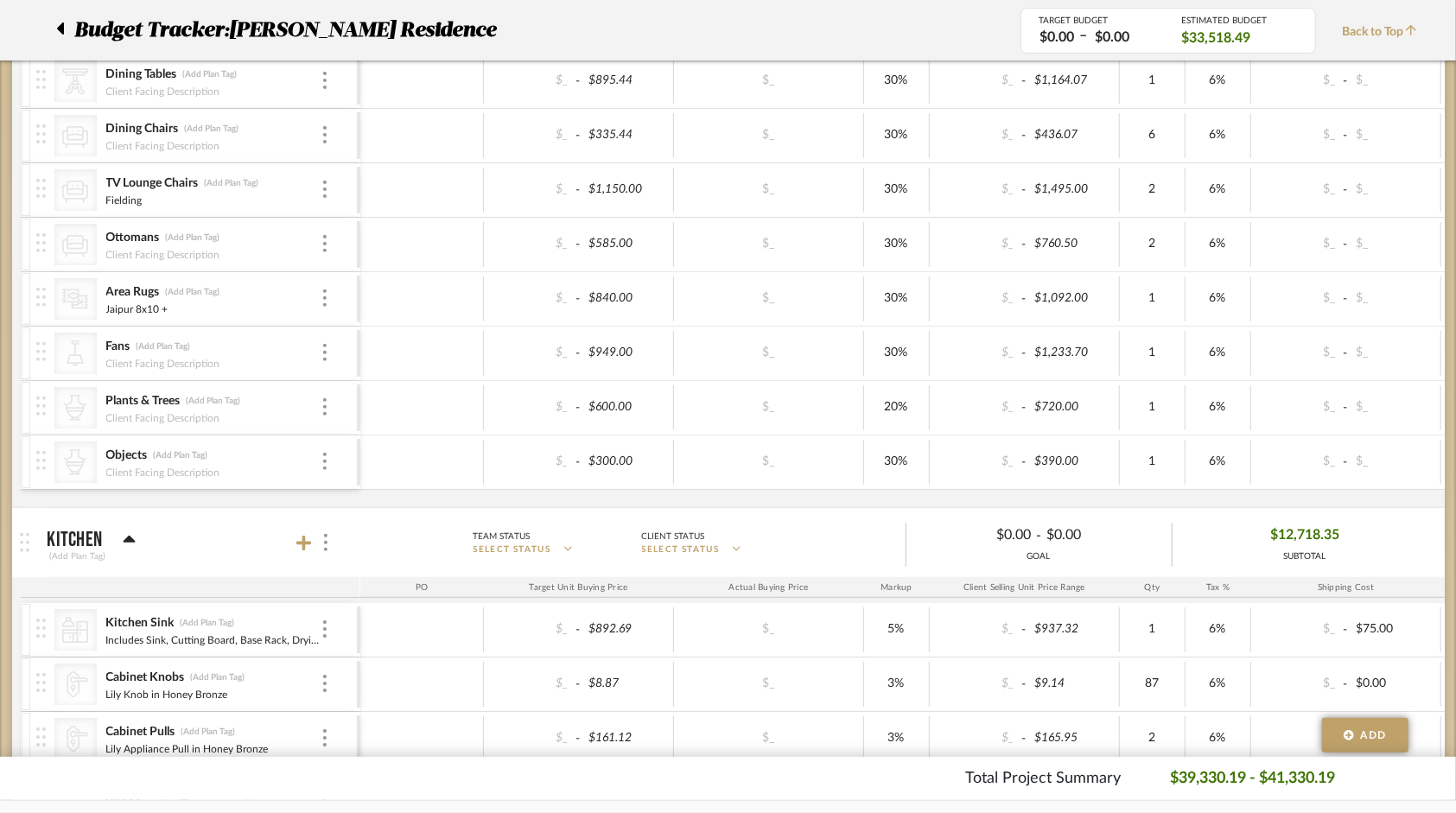
scroll to position [691, 0]
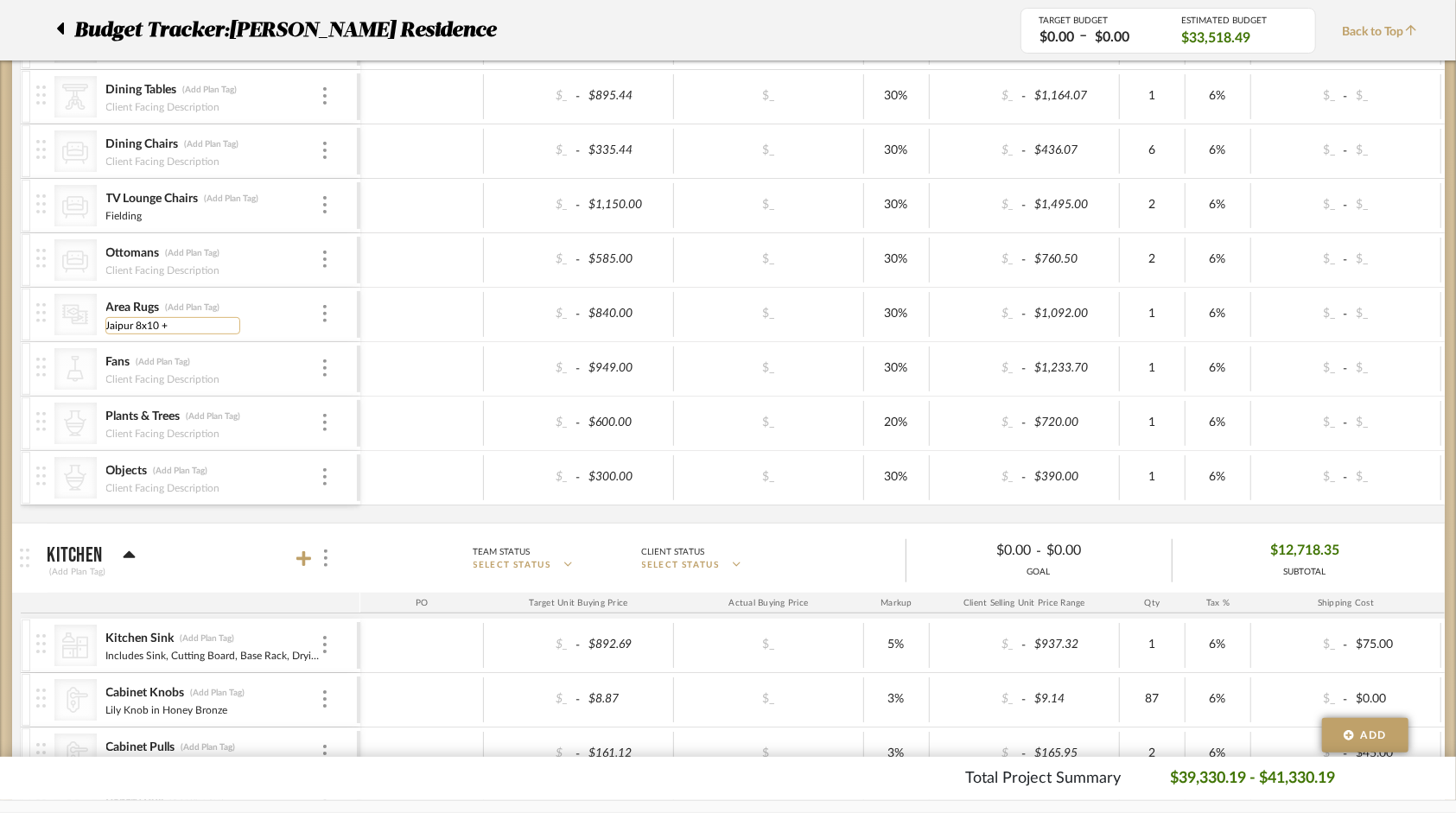
click at [155, 318] on input "Jaipur 8x10 +" at bounding box center [173, 325] width 135 height 17
click at [209, 321] on input "Jaipur 7'6"x15' +" at bounding box center [173, 325] width 135 height 17
type input "Jaipur 7'6"x15' + 5'x7'"
type input "1550"
click at [1429, 343] on div "$_ - $949.00 $_ 30% $_ - $1,233.70 1 6% $_ - $_ 0% Taxable $1,307.72" at bounding box center [1079, 369] width 1438 height 53
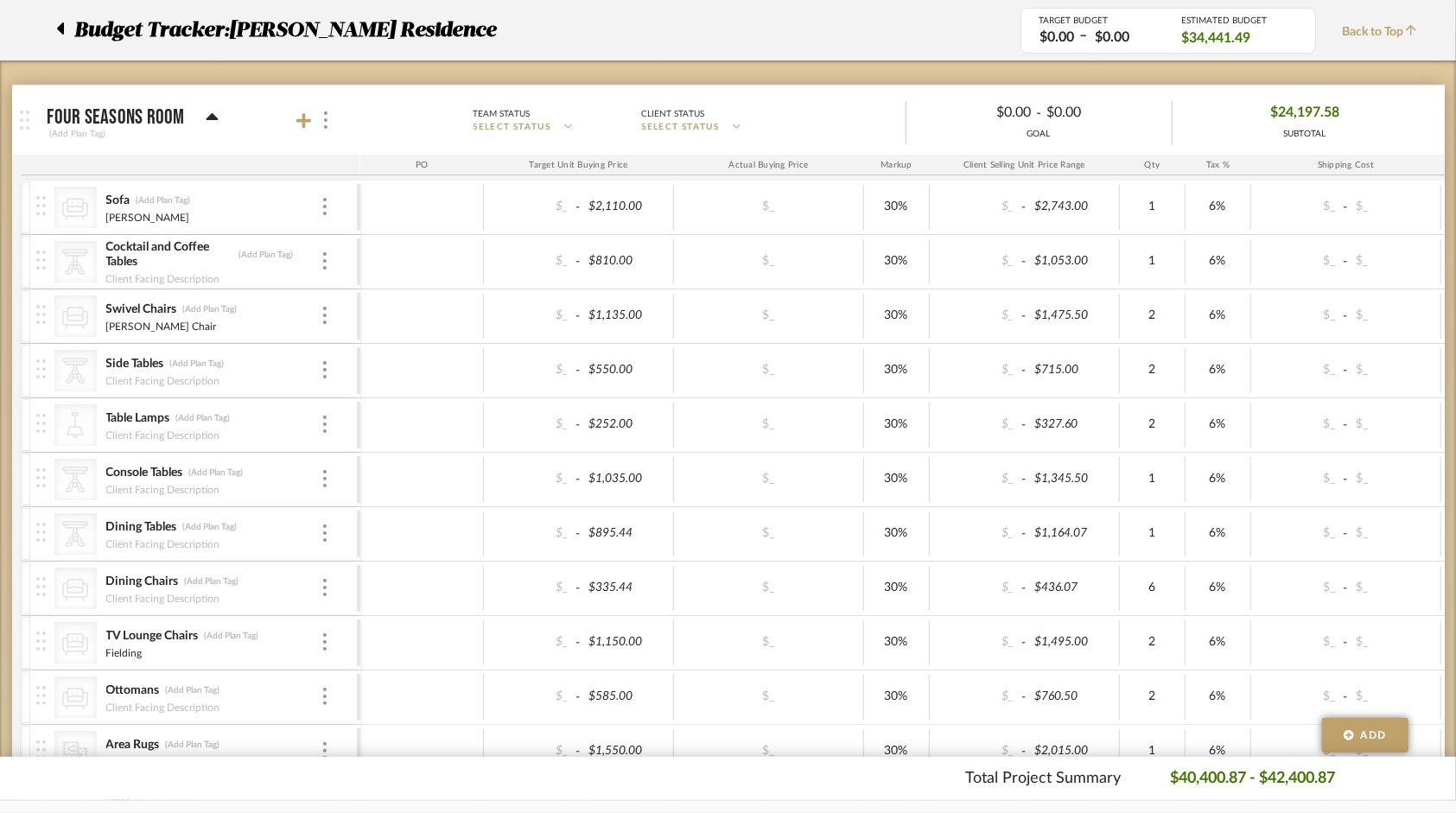
scroll to position [0, 0]
